Goal: Task Accomplishment & Management: Manage account settings

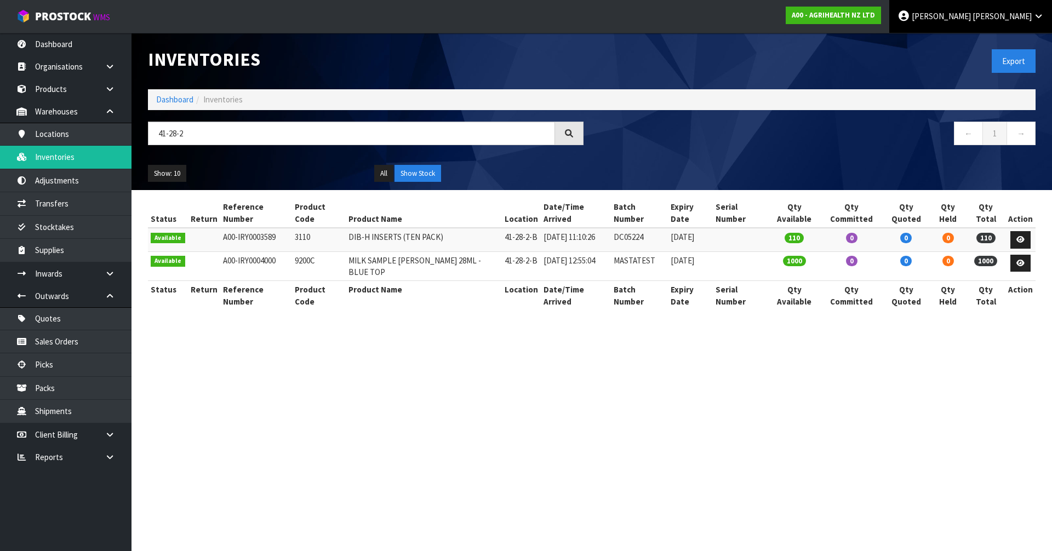
click at [970, 20] on span "[PERSON_NAME]" at bounding box center [940, 16] width 59 height 10
click at [1010, 49] on link "Logout" at bounding box center [1007, 43] width 87 height 15
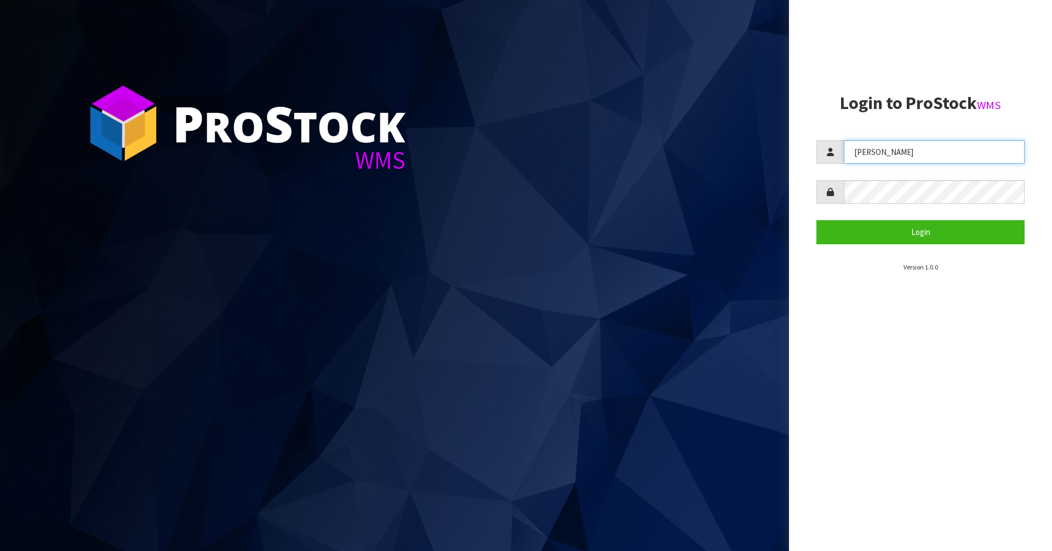
click at [909, 162] on input "[PERSON_NAME]" at bounding box center [933, 152] width 181 height 24
click at [909, 162] on input "JAMES" at bounding box center [933, 152] width 181 height 24
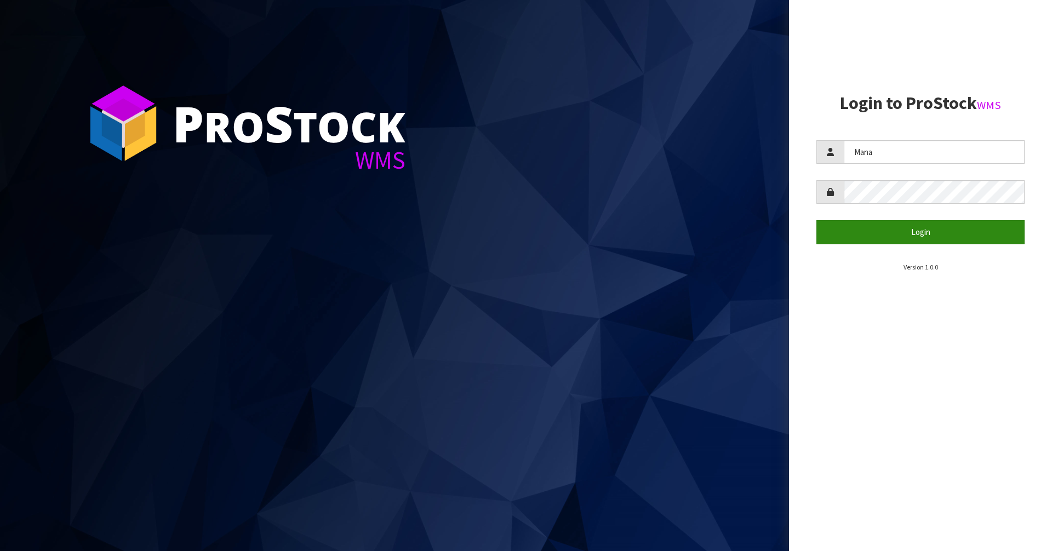
type input "Mana"
click at [899, 233] on button "Login" at bounding box center [920, 232] width 208 height 24
